Goal: Complete application form

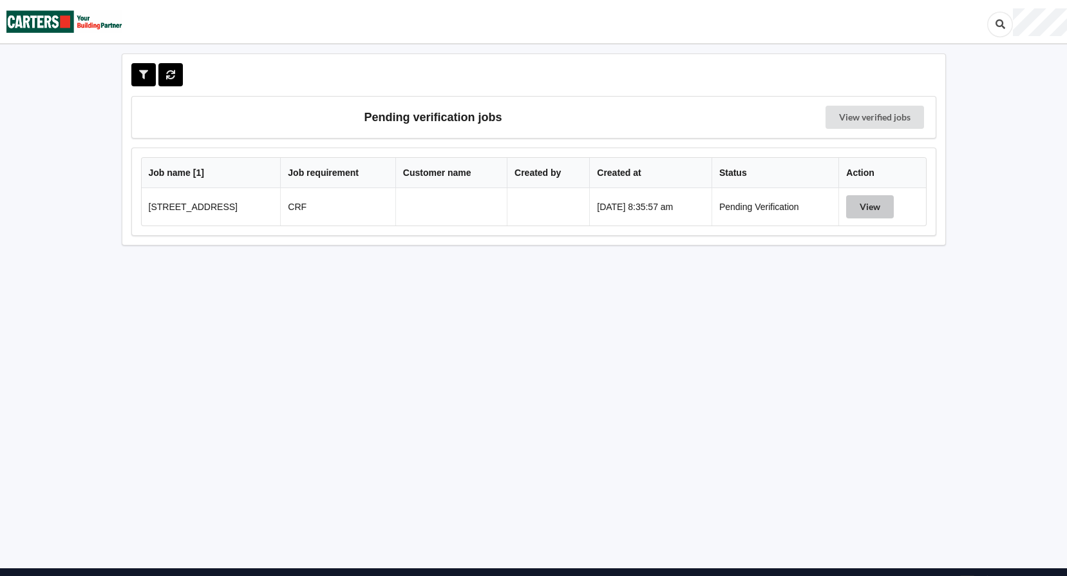
click at [869, 207] on button "View" at bounding box center [870, 206] width 48 height 23
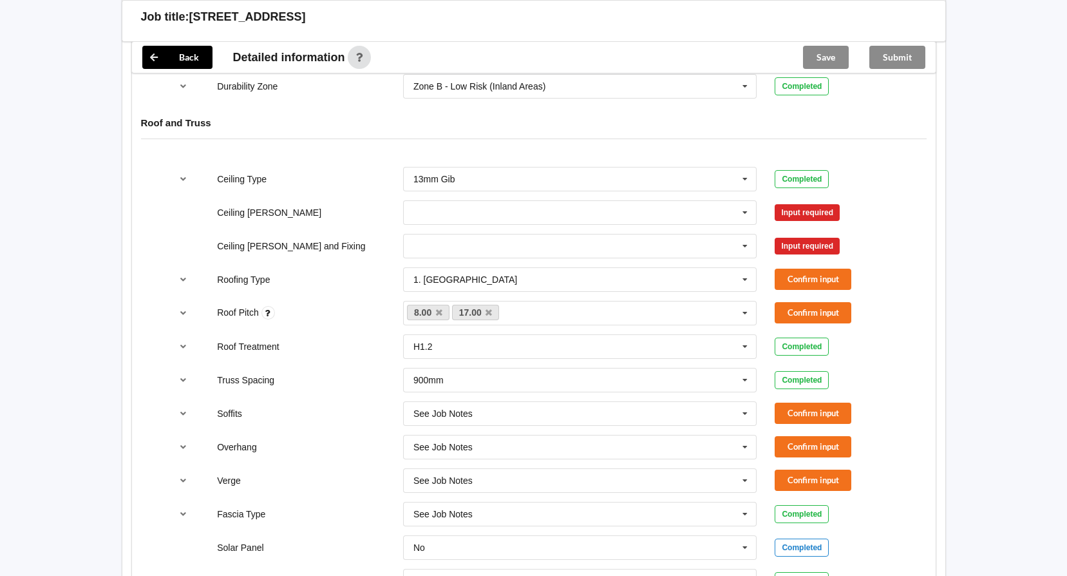
scroll to position [728, 0]
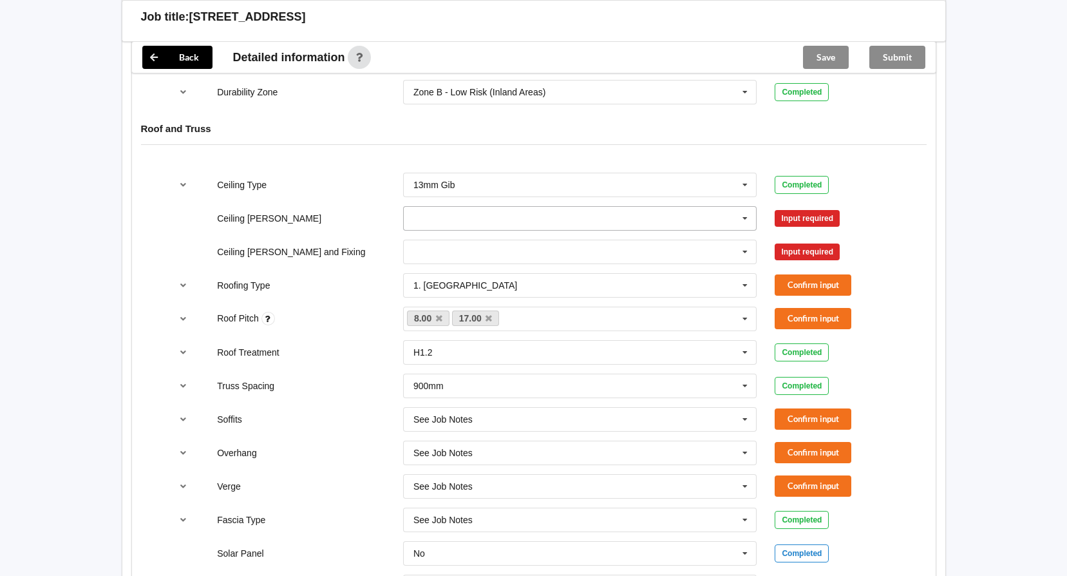
click at [748, 220] on icon at bounding box center [745, 219] width 19 height 24
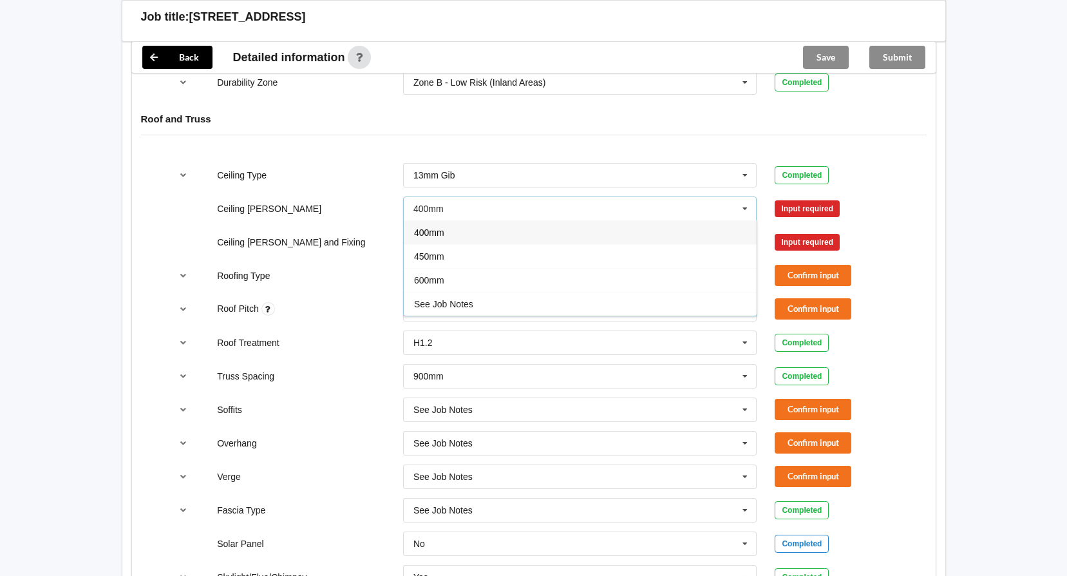
scroll to position [773, 0]
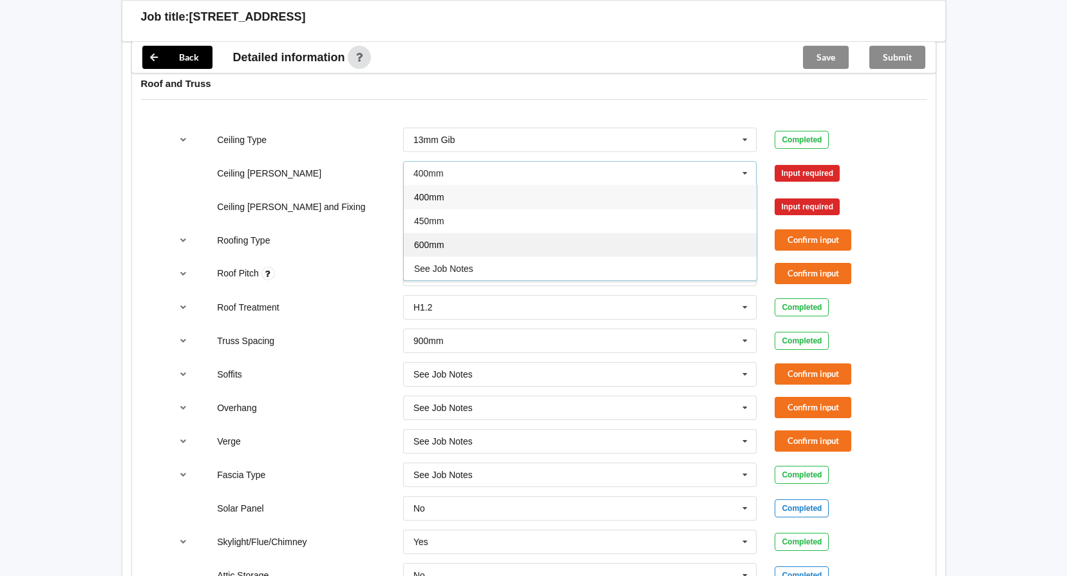
click at [430, 236] on div "600mm" at bounding box center [580, 245] width 353 height 24
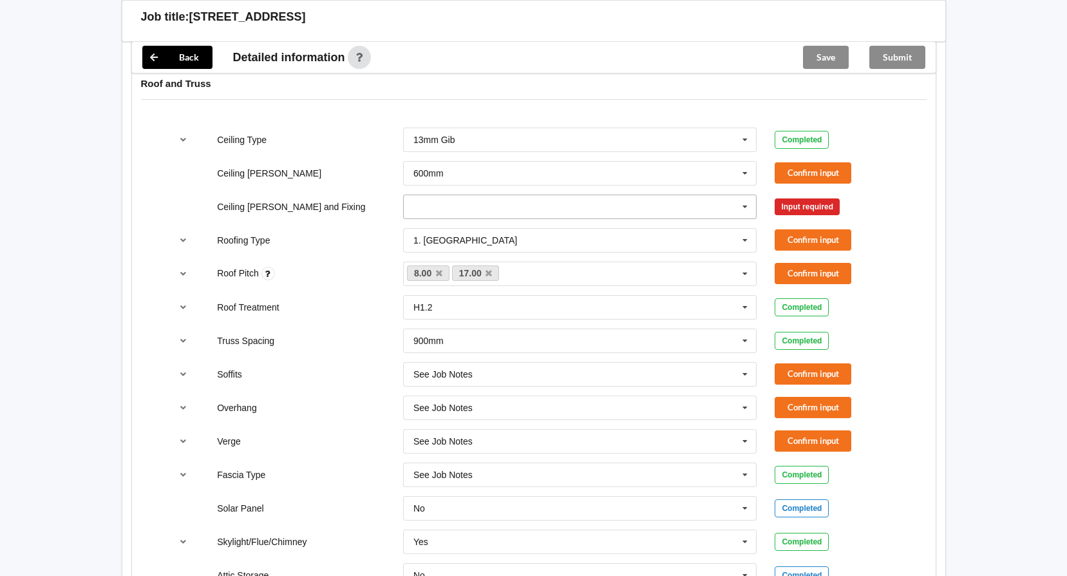
click at [741, 205] on icon at bounding box center [745, 207] width 19 height 24
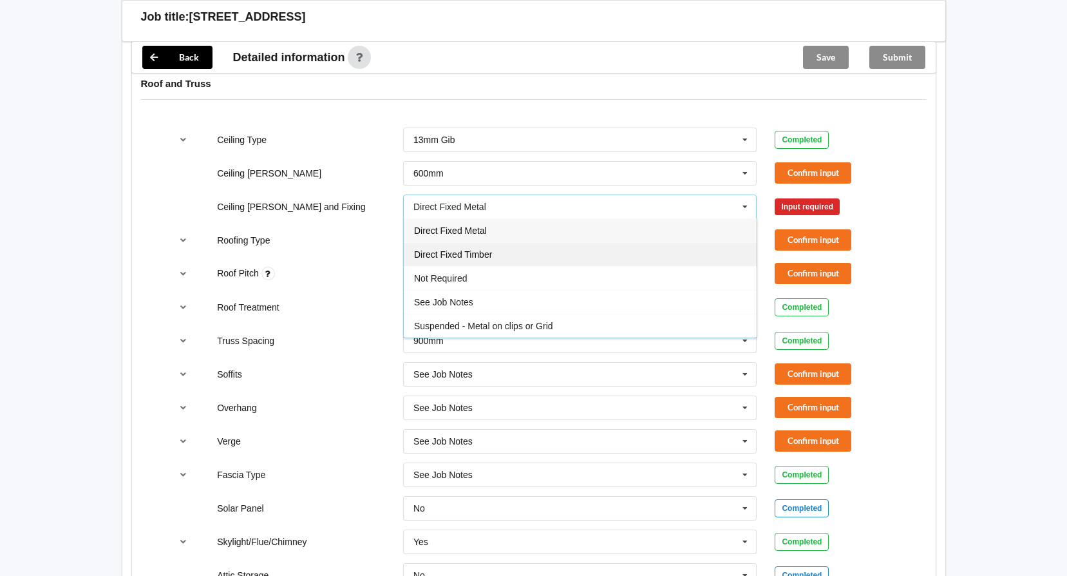
click at [505, 259] on div "Direct Fixed Timber" at bounding box center [580, 254] width 353 height 24
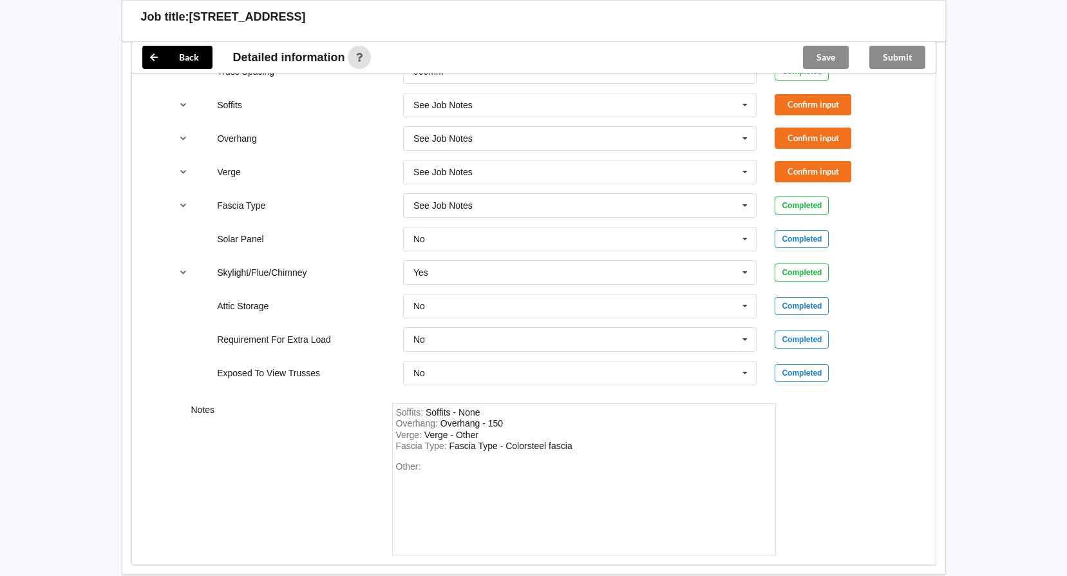
scroll to position [1114, 0]
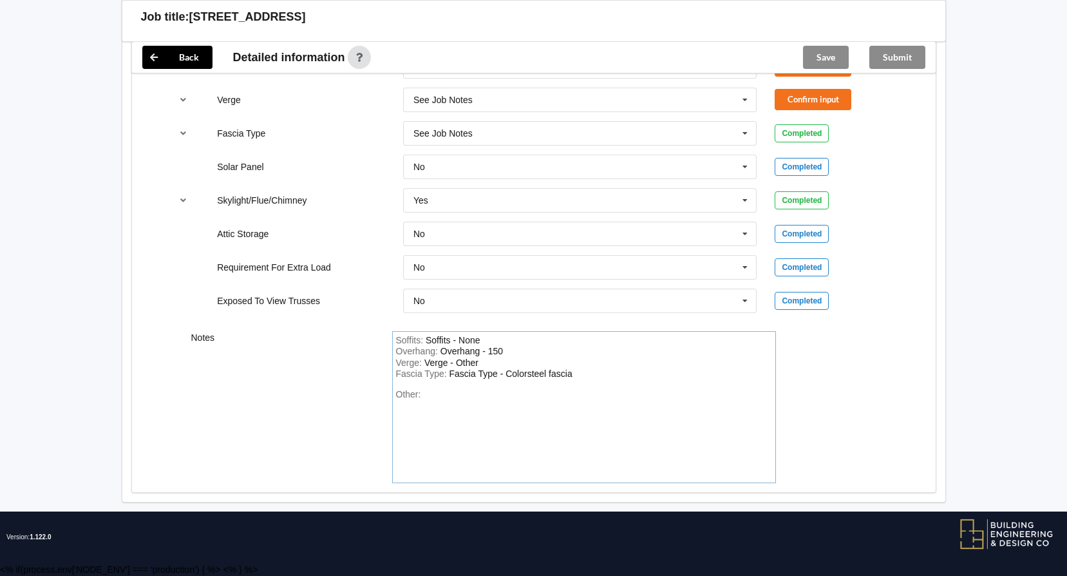
click at [438, 390] on div "Other:" at bounding box center [584, 434] width 376 height 90
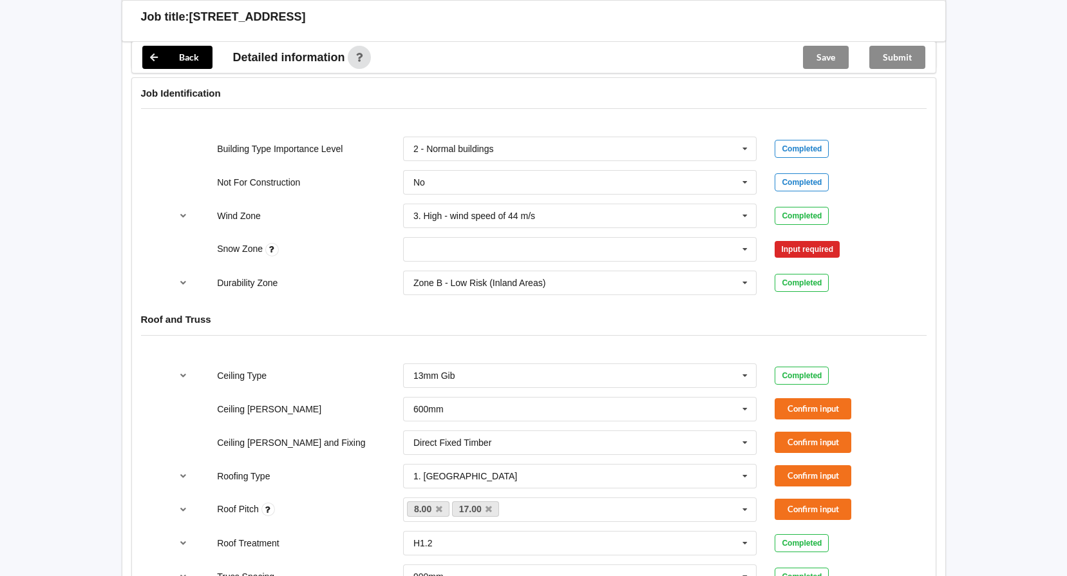
scroll to position [535, 0]
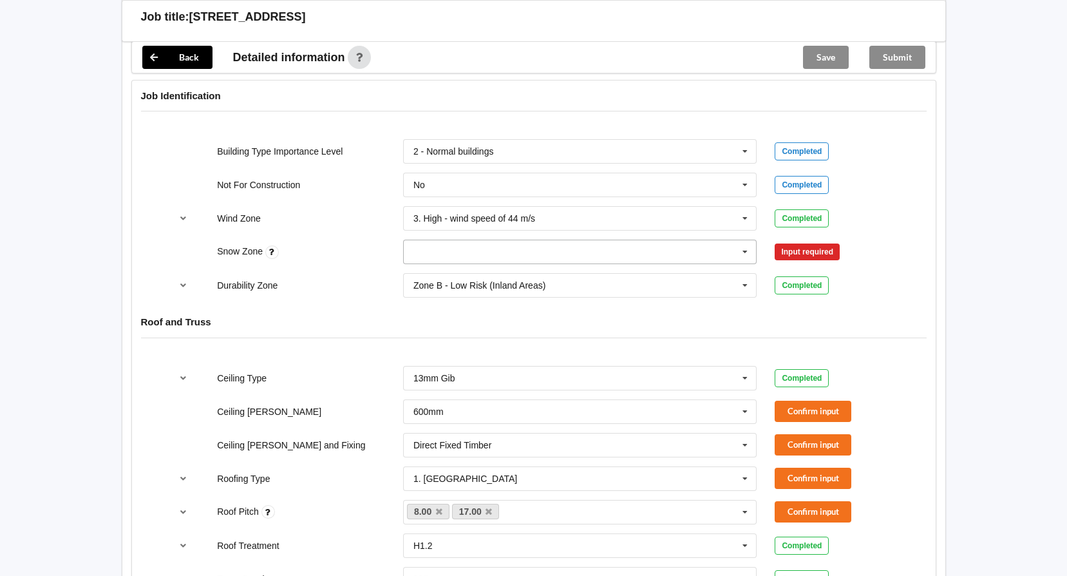
click at [747, 256] on icon at bounding box center [745, 252] width 19 height 24
click at [451, 274] on div "N0" at bounding box center [580, 275] width 353 height 24
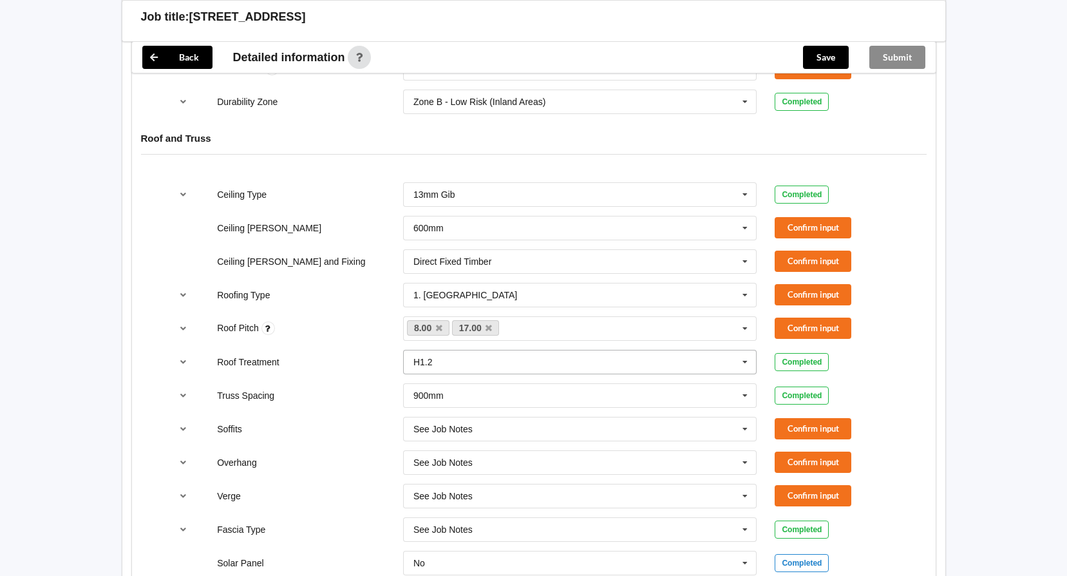
scroll to position [728, 0]
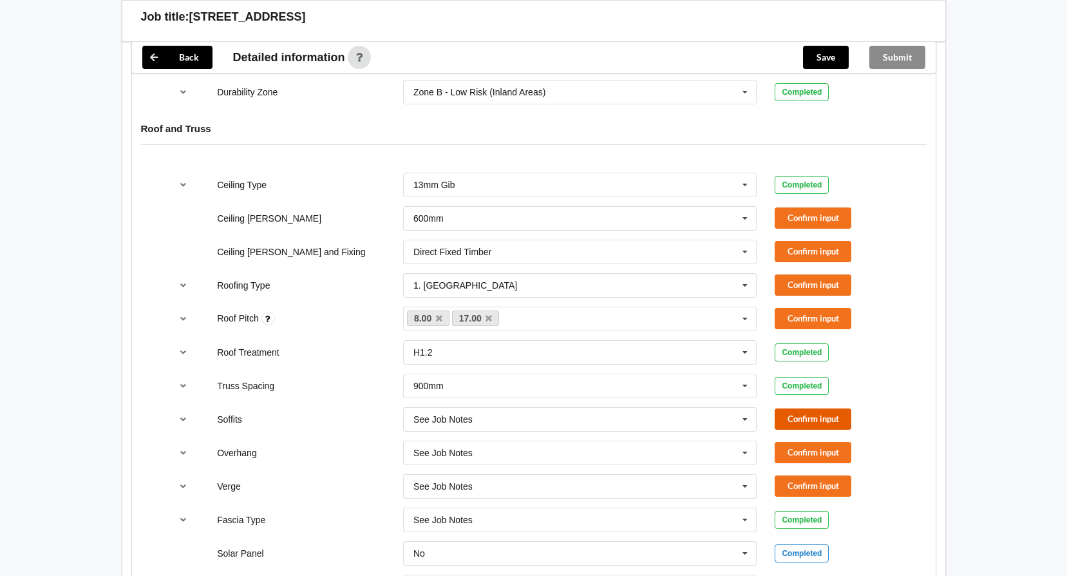
click at [808, 417] on button "Confirm input" at bounding box center [813, 418] width 77 height 21
click at [819, 453] on button "Confirm input" at bounding box center [813, 452] width 77 height 21
click at [815, 488] on button "Confirm input" at bounding box center [813, 485] width 77 height 21
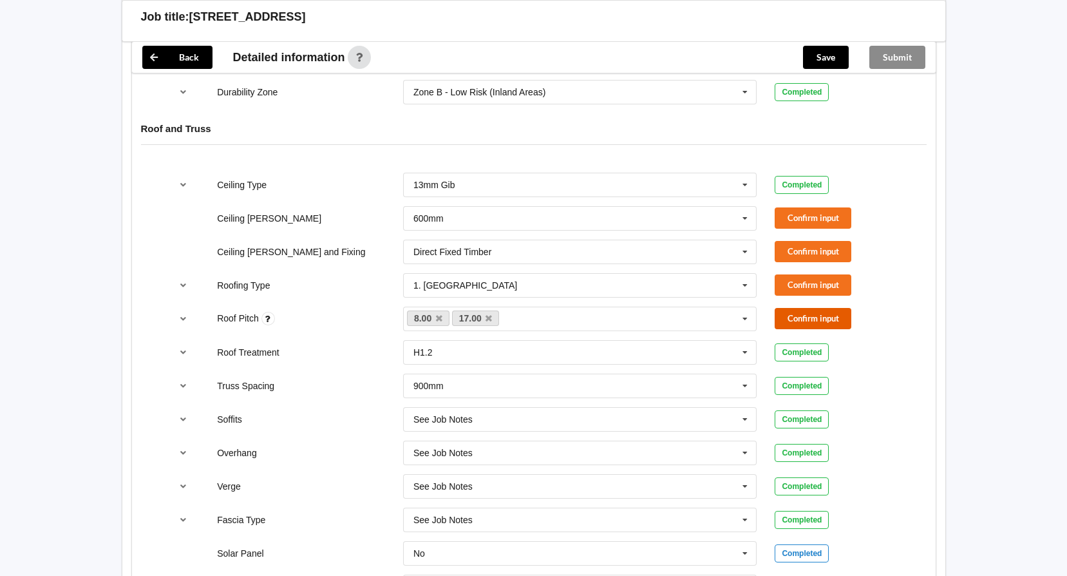
click at [799, 318] on button "Confirm input" at bounding box center [813, 318] width 77 height 21
click at [803, 251] on button "Confirm input" at bounding box center [813, 251] width 77 height 21
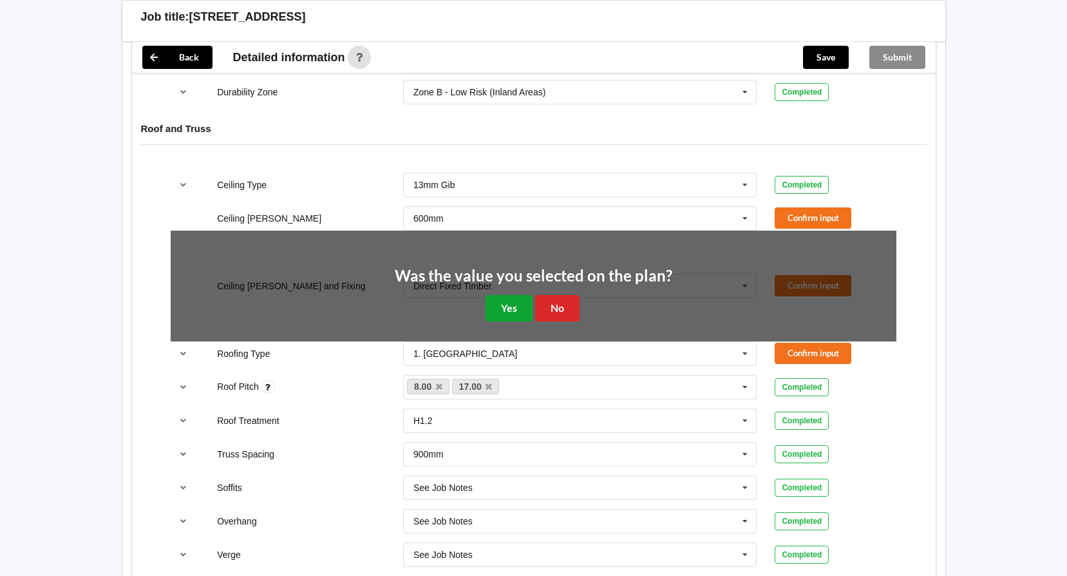
click at [507, 307] on button "Yes" at bounding box center [509, 308] width 47 height 26
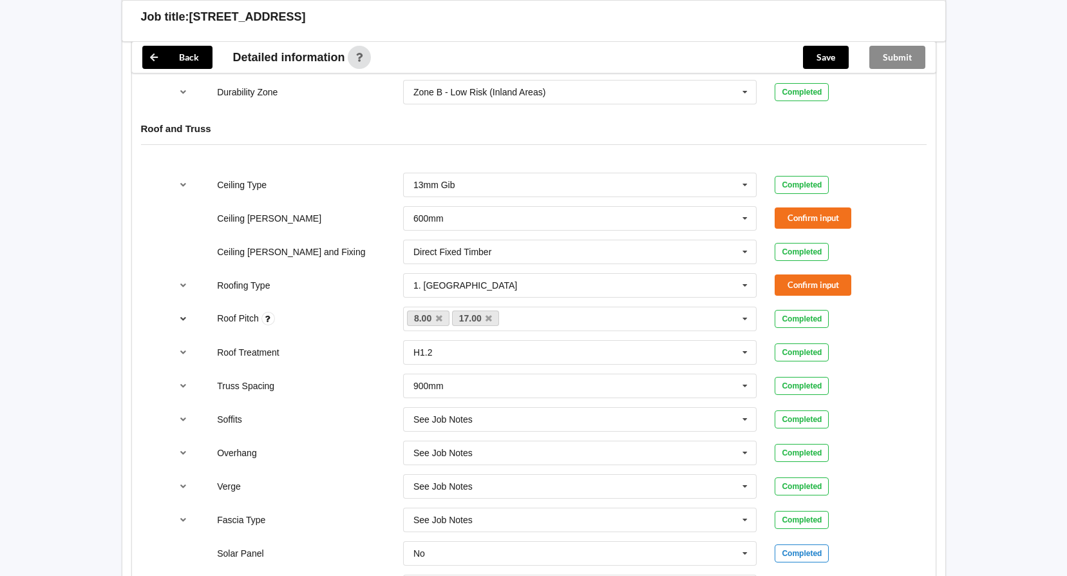
click at [184, 318] on icon "reference-toggle" at bounding box center [183, 318] width 11 height 8
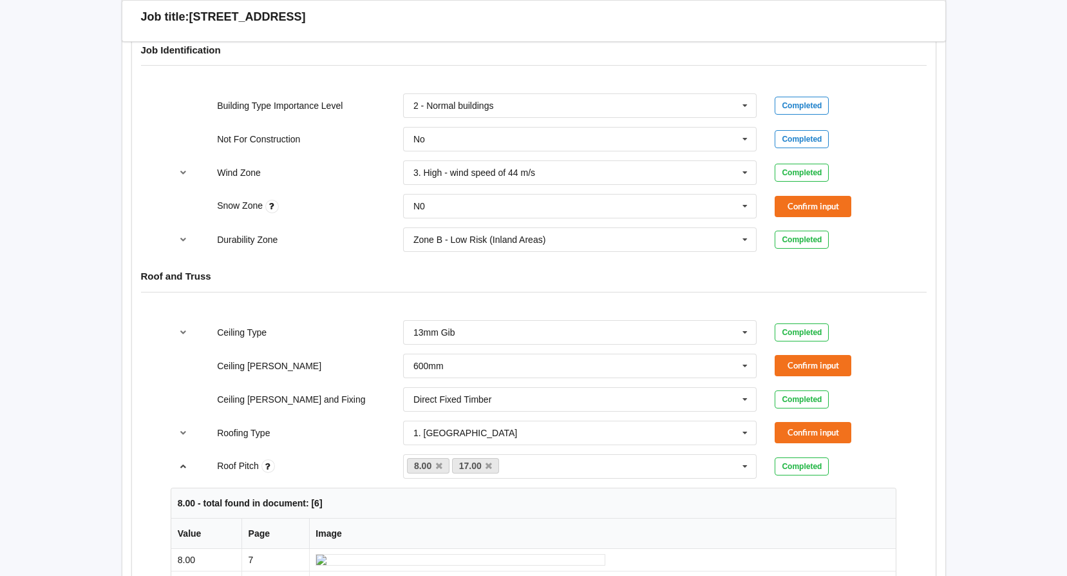
scroll to position [599, 0]
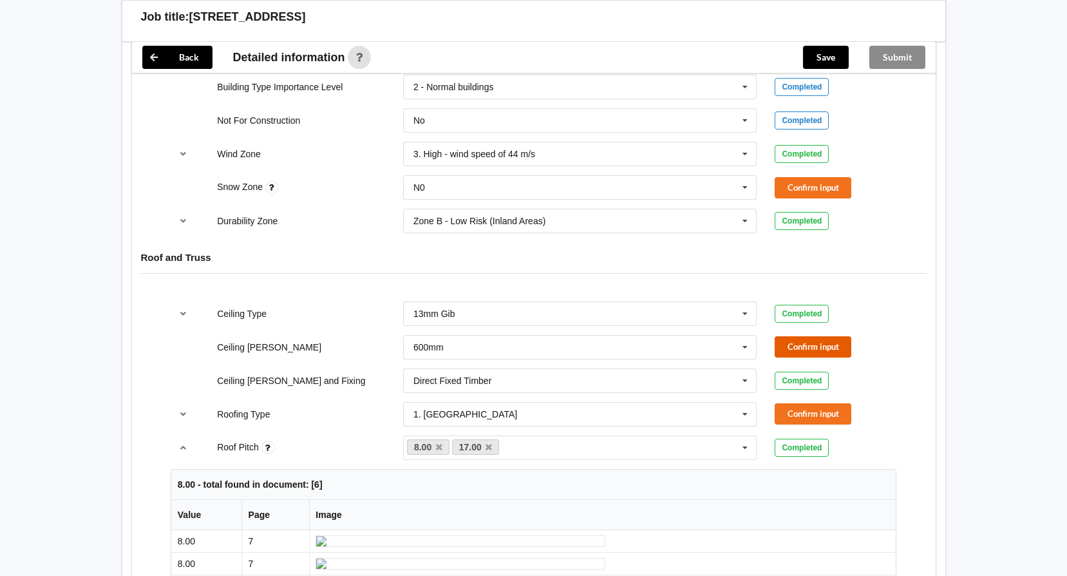
click at [813, 347] on button "Confirm input" at bounding box center [813, 346] width 77 height 21
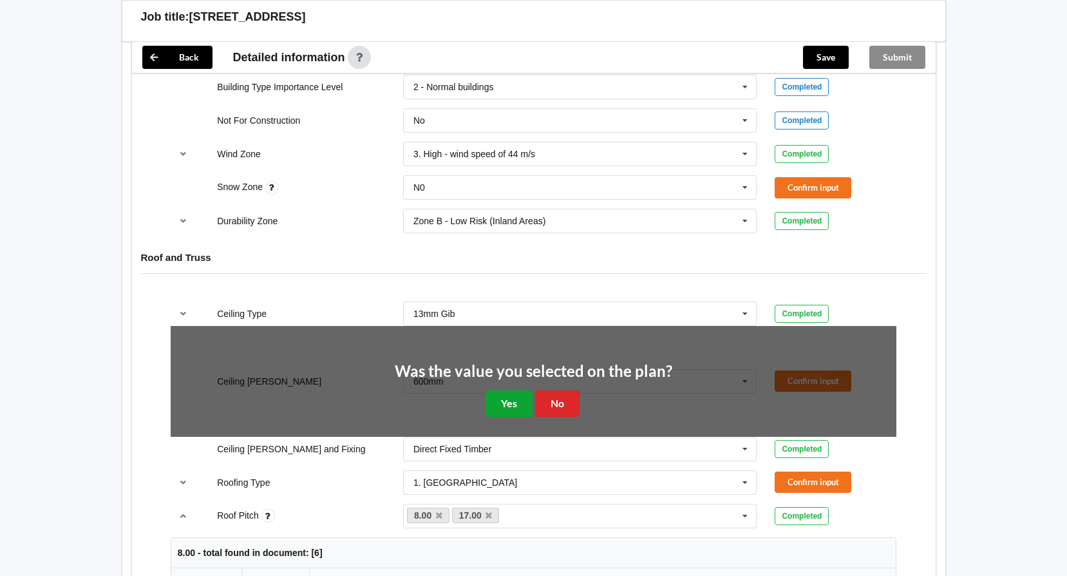
click at [499, 408] on button "Yes" at bounding box center [509, 403] width 47 height 26
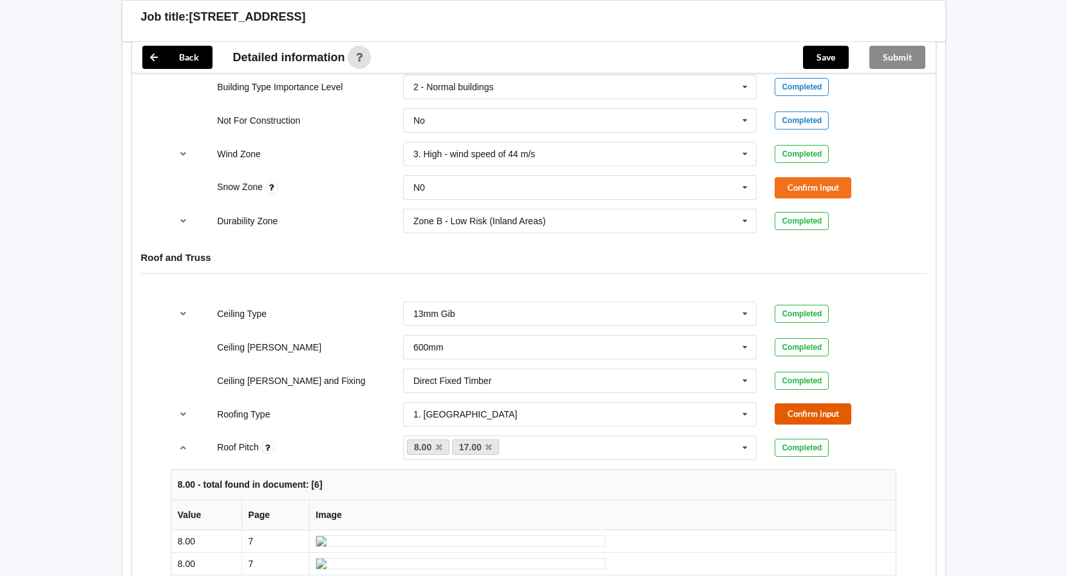
click at [817, 417] on button "Confirm input" at bounding box center [813, 413] width 77 height 21
click at [805, 187] on button "Confirm input" at bounding box center [813, 187] width 77 height 21
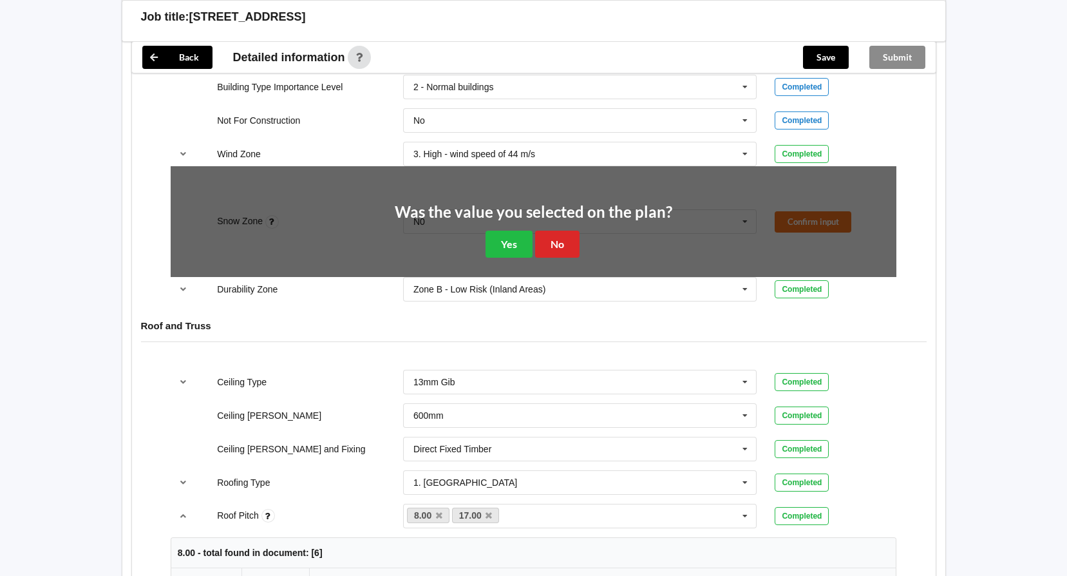
click at [574, 312] on div "Roof and Truss" at bounding box center [534, 335] width 804 height 50
click at [561, 238] on button "No" at bounding box center [557, 244] width 44 height 26
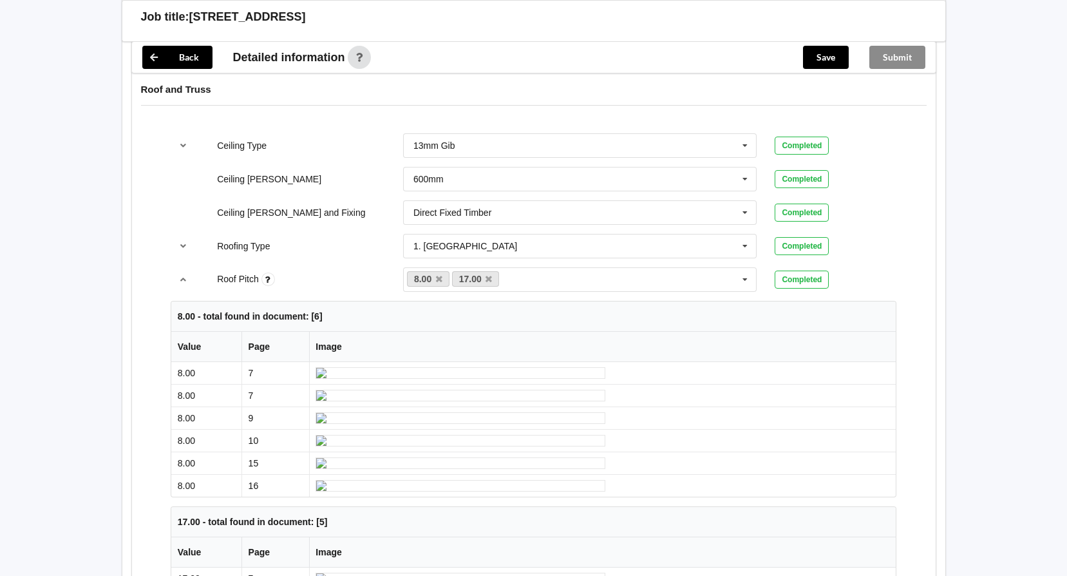
scroll to position [773, 0]
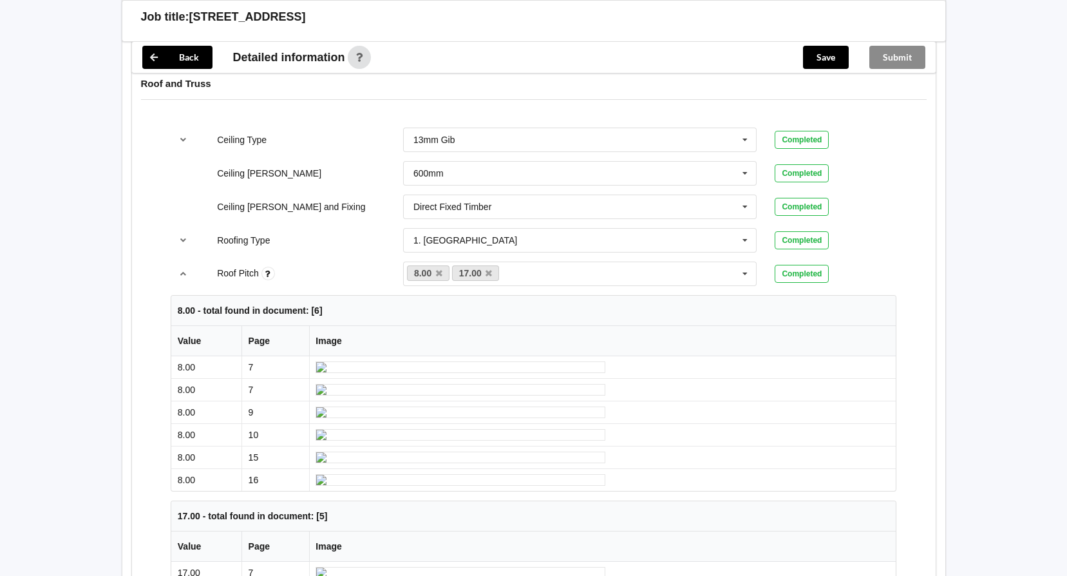
click at [368, 236] on div "Roofing Type" at bounding box center [301, 240] width 186 height 13
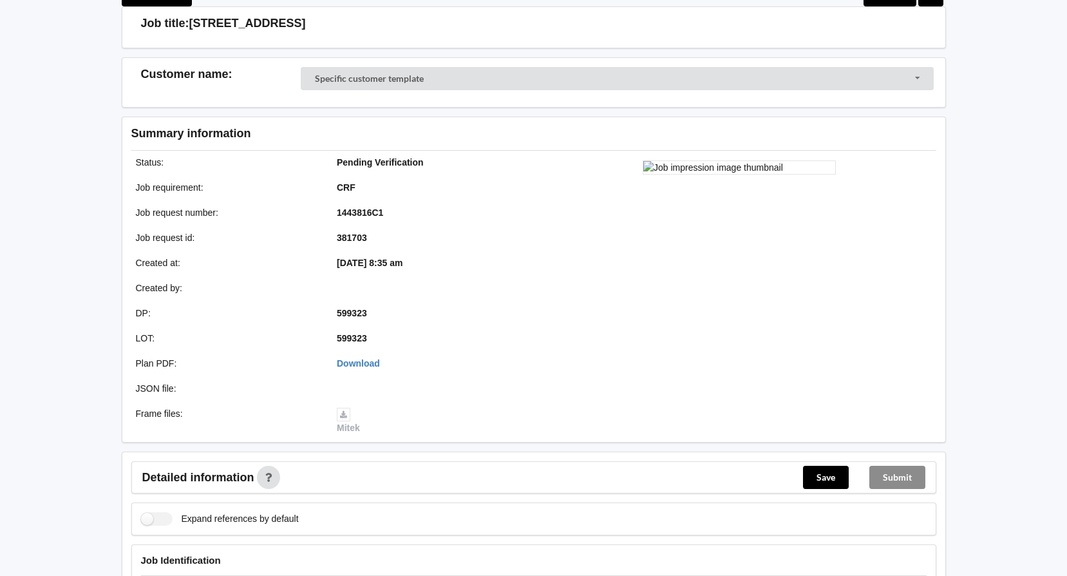
scroll to position [0, 0]
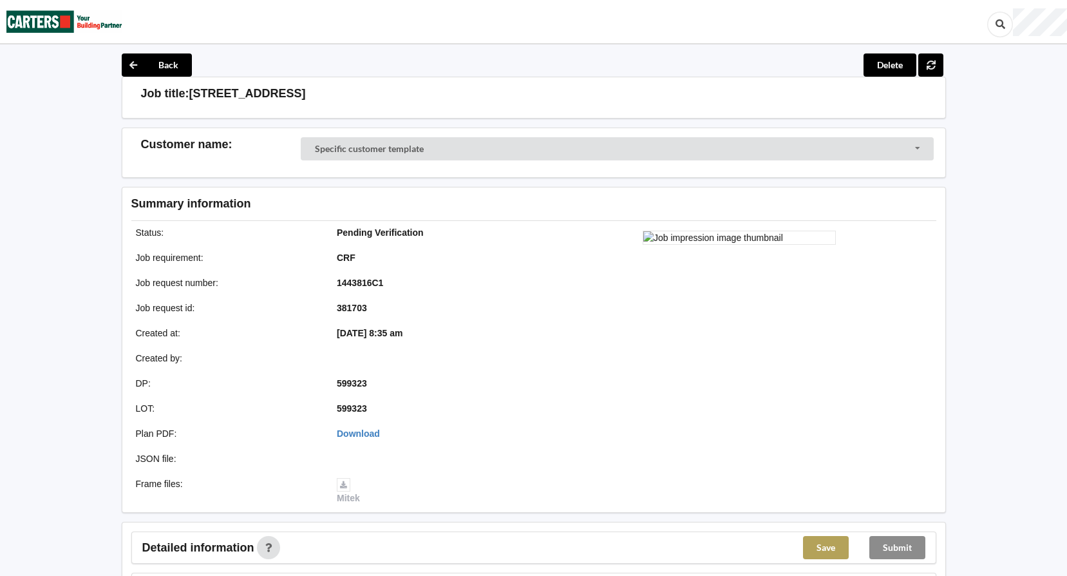
click at [830, 544] on button "Save" at bounding box center [826, 547] width 46 height 23
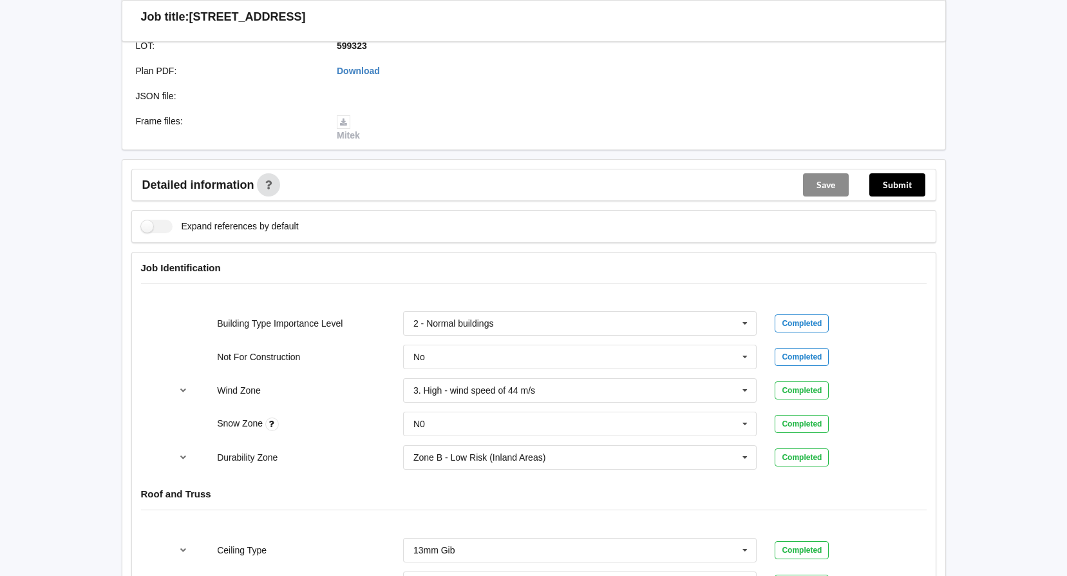
scroll to position [322, 0]
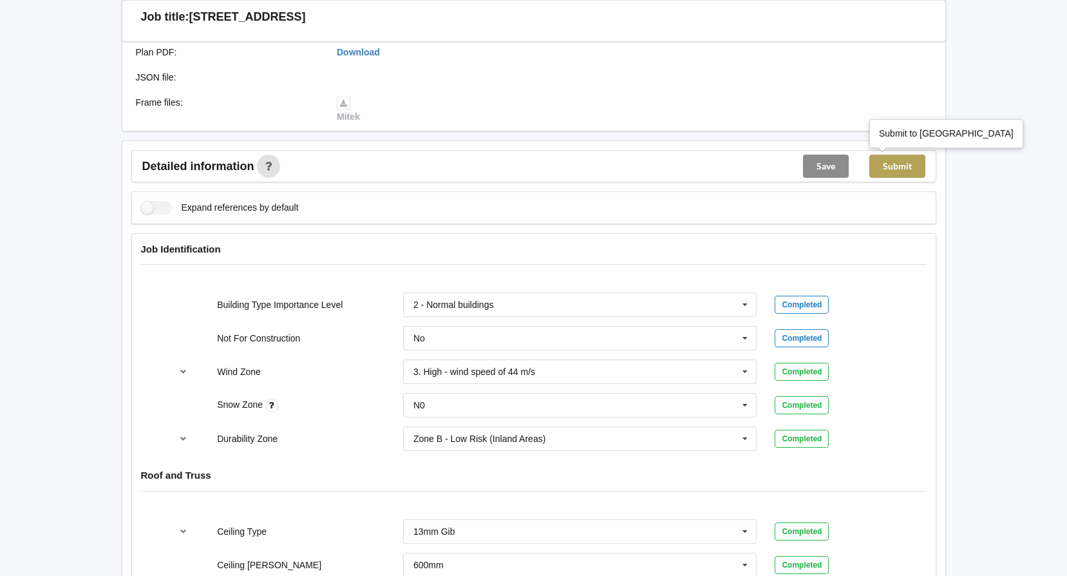
click at [911, 169] on button "Submit" at bounding box center [898, 166] width 56 height 23
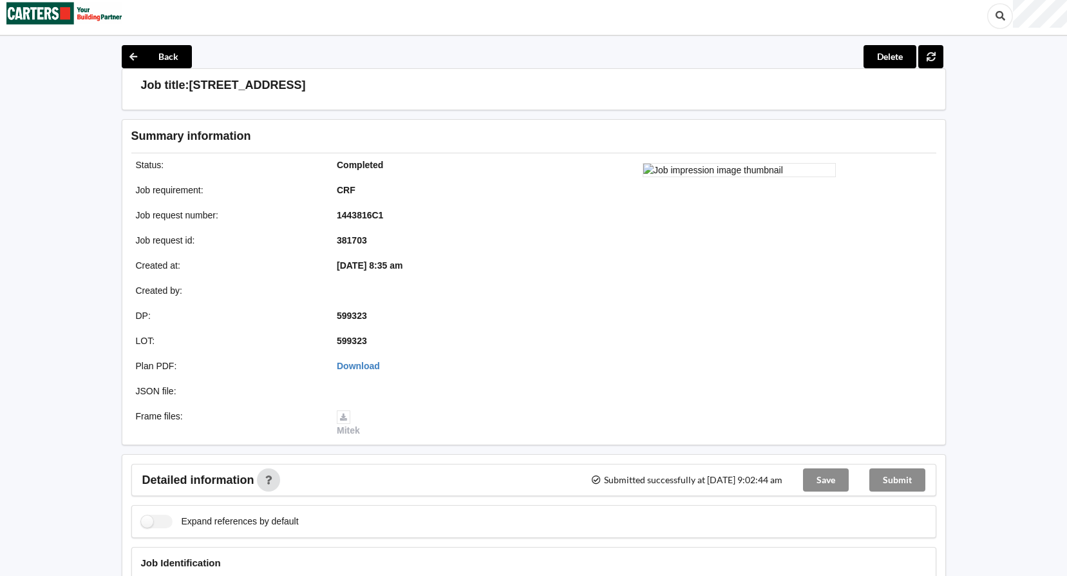
scroll to position [0, 0]
